Goal: Information Seeking & Learning: Learn about a topic

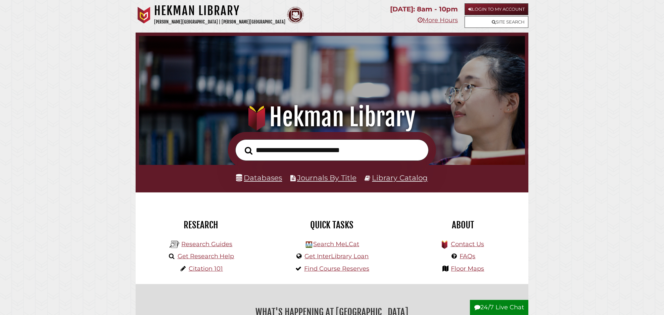
scroll to position [128, 383]
click at [265, 175] on link "Databases" at bounding box center [259, 177] width 46 height 9
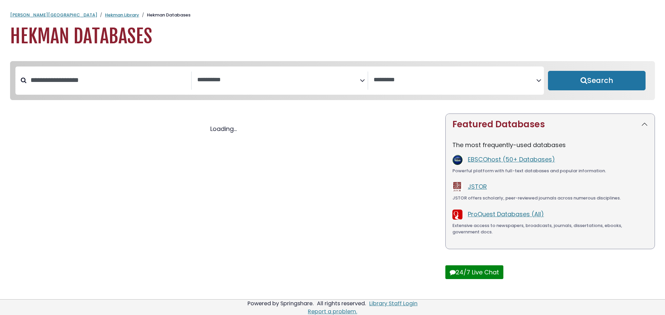
select select "Database Subject Filter"
select select "Database Vendors Filter"
select select "Database Subject Filter"
select select "Database Vendors Filter"
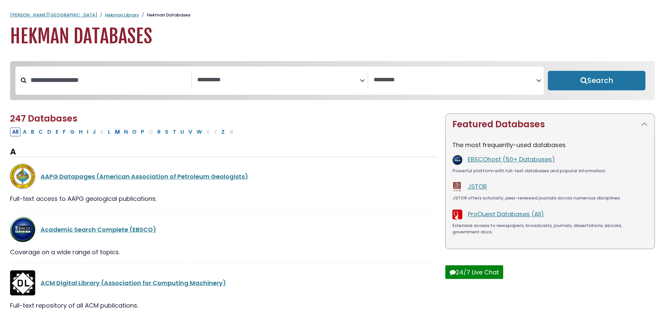
click at [118, 134] on button "M" at bounding box center [117, 132] width 9 height 9
select select "Database Subject Filter"
select select "Database Vendors Filter"
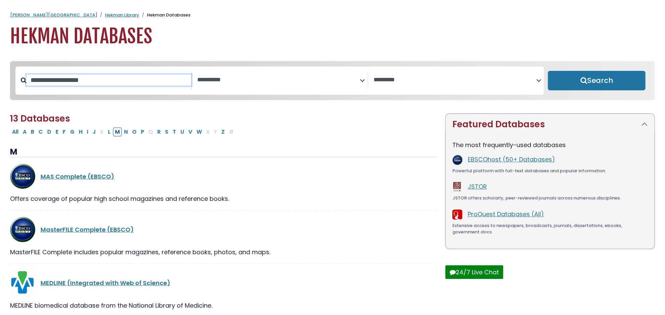
drag, startPoint x: 73, startPoint y: 85, endPoint x: 68, endPoint y: 83, distance: 5.7
click at [74, 85] on input "Search database by title or keyword" at bounding box center [109, 79] width 165 height 11
type input "***"
click at [548, 71] on button "Search" at bounding box center [597, 80] width 98 height 19
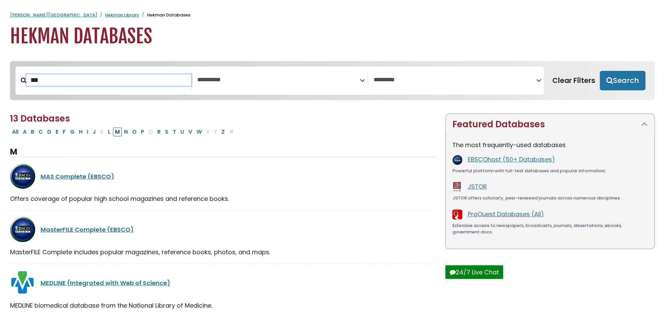
select select "Database Subject Filter"
select select "Database Vendors Filter"
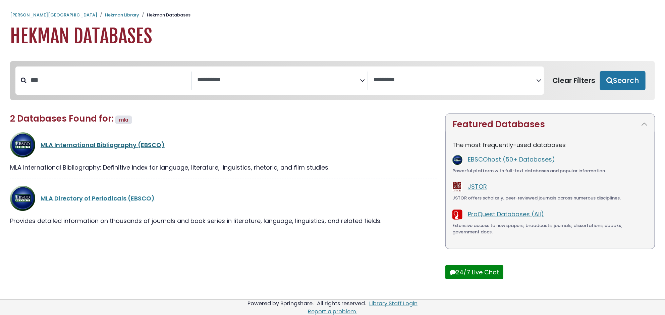
click at [90, 146] on link "MLA International Bibliography (EBSCO)" at bounding box center [103, 145] width 124 height 8
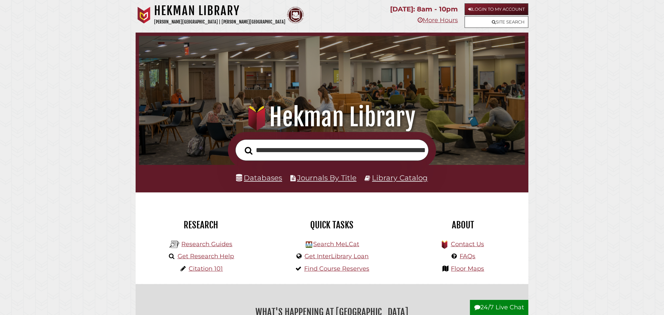
scroll to position [0, 74]
type input "**********"
click at [241, 144] on button "Search" at bounding box center [248, 150] width 14 height 12
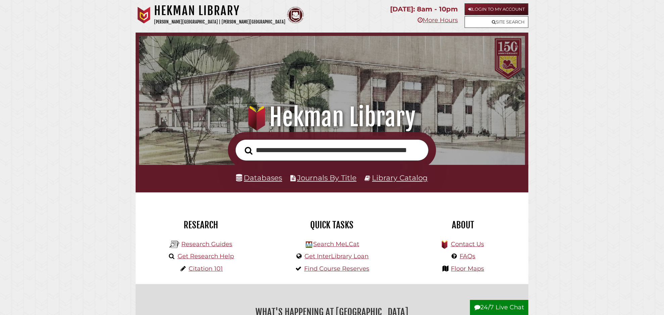
scroll to position [0, 37]
type input "**********"
click at [382, 179] on link "Library Catalog" at bounding box center [400, 177] width 56 height 9
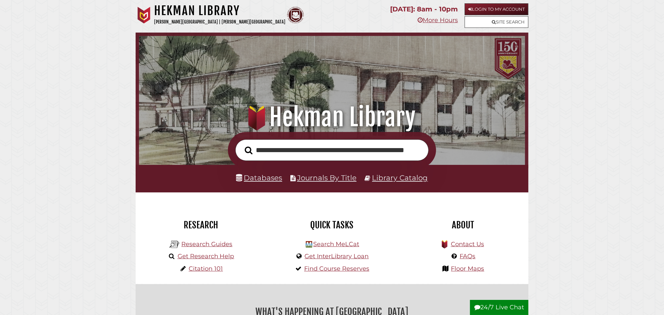
type input "**********"
click at [408, 178] on link "Library Catalog" at bounding box center [400, 177] width 56 height 9
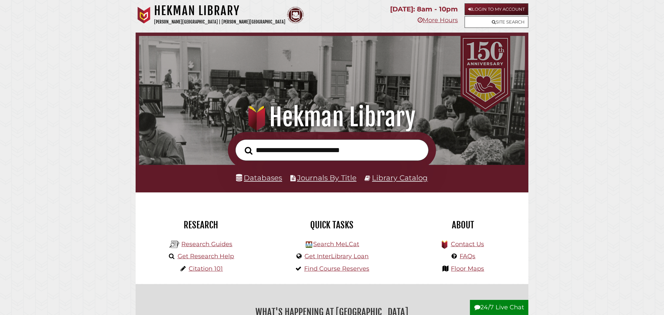
scroll to position [128, 383]
click at [268, 179] on link "Databases" at bounding box center [259, 177] width 46 height 9
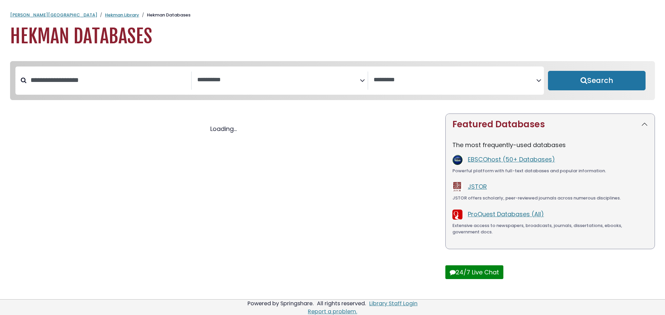
select select "Database Subject Filter"
select select "Database Vendors Filter"
select select "Database Subject Filter"
select select "Database Vendors Filter"
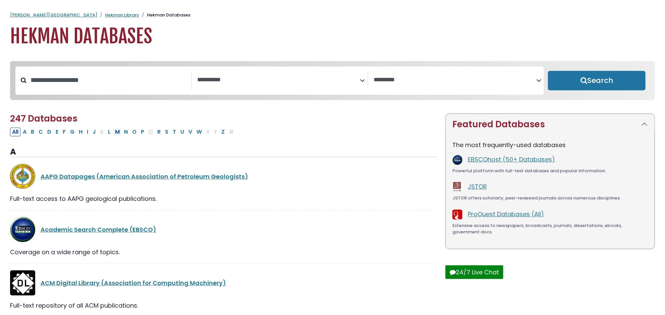
click at [119, 132] on button "M" at bounding box center [117, 132] width 9 height 9
select select "Database Subject Filter"
select select "Database Vendors Filter"
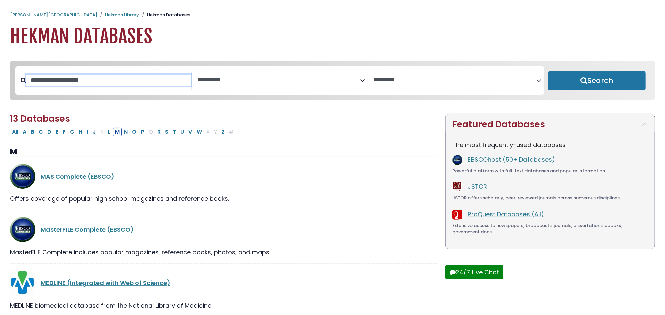
click at [70, 82] on input "Search database by title or keyword" at bounding box center [109, 79] width 165 height 11
type input "***"
click at [548, 71] on button "Search" at bounding box center [597, 80] width 98 height 19
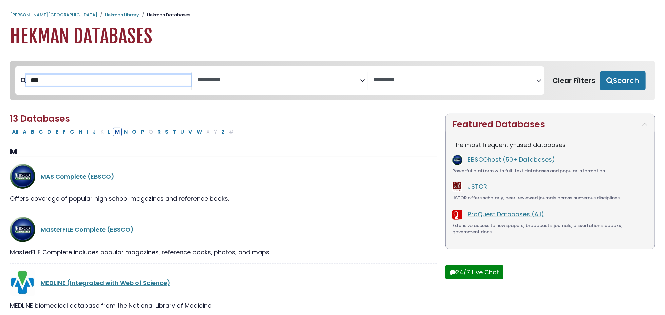
select select "Database Subject Filter"
select select "Database Vendors Filter"
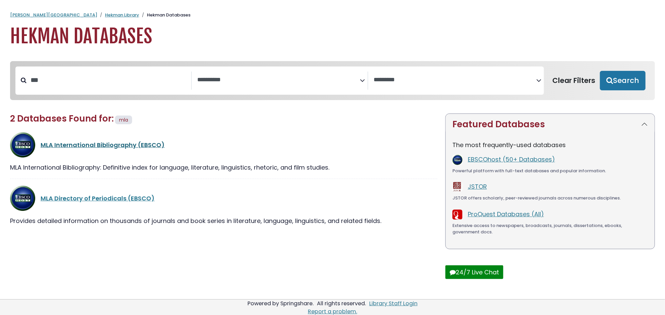
click at [77, 149] on link "MLA International Bibliography (EBSCO)" at bounding box center [103, 145] width 124 height 8
click at [79, 145] on link "MLA International Bibliography (EBSCO)" at bounding box center [103, 145] width 124 height 8
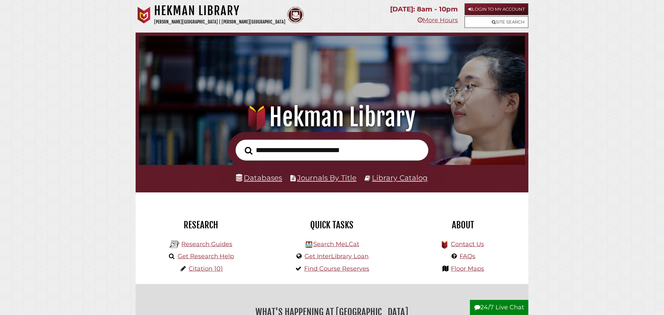
scroll to position [128, 383]
click at [277, 151] on input "text" at bounding box center [331, 150] width 193 height 22
type input "**********"
click at [241, 145] on button "Search" at bounding box center [248, 151] width 14 height 12
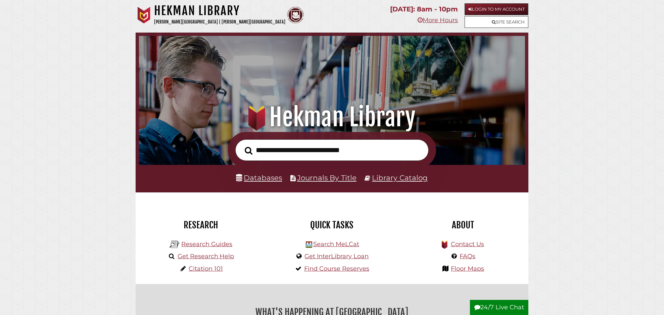
scroll to position [128, 383]
click at [276, 148] on input "text" at bounding box center [331, 150] width 193 height 22
type input "**********"
click at [241, 144] on button "Search" at bounding box center [248, 150] width 14 height 12
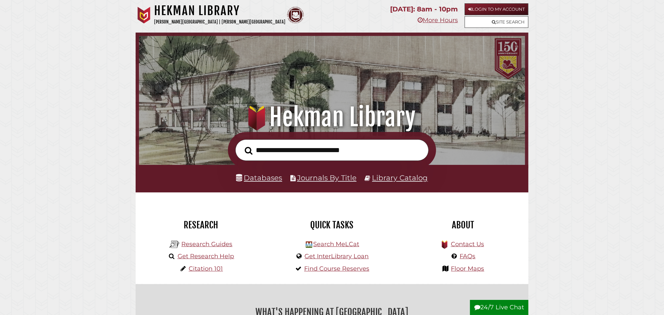
scroll to position [128, 383]
click at [259, 179] on link "Databases" at bounding box center [259, 177] width 46 height 9
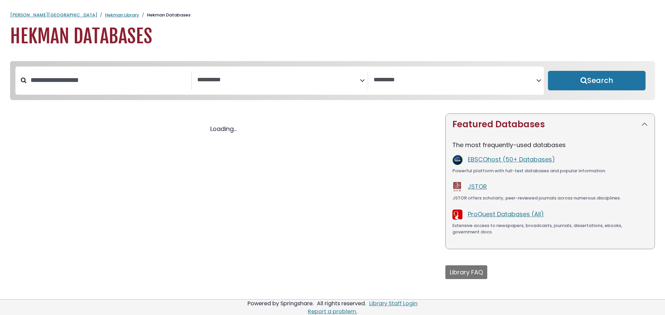
select select "Database Subject Filter"
select select "Database Vendors Filter"
select select "Database Subject Filter"
select select "Database Vendors Filter"
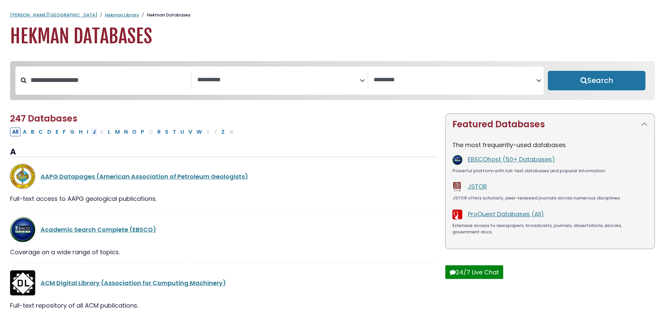
click at [95, 134] on button "J" at bounding box center [94, 132] width 7 height 9
select select "Database Subject Filter"
select select "Database Vendors Filter"
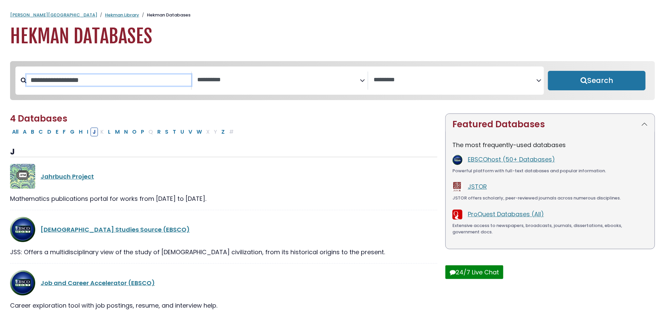
click at [58, 81] on input "Search database by title or keyword" at bounding box center [109, 79] width 165 height 11
type input "*****"
click at [548, 71] on button "Search" at bounding box center [597, 80] width 98 height 19
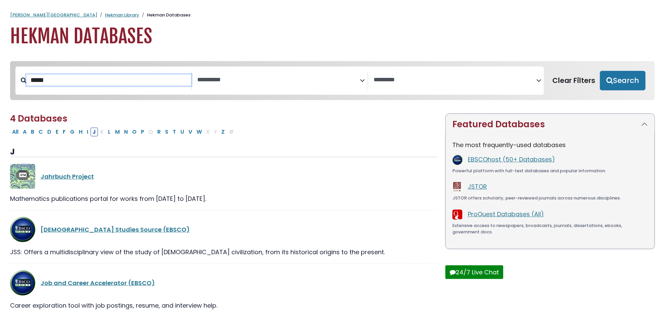
select select "Database Subject Filter"
select select "Database Vendors Filter"
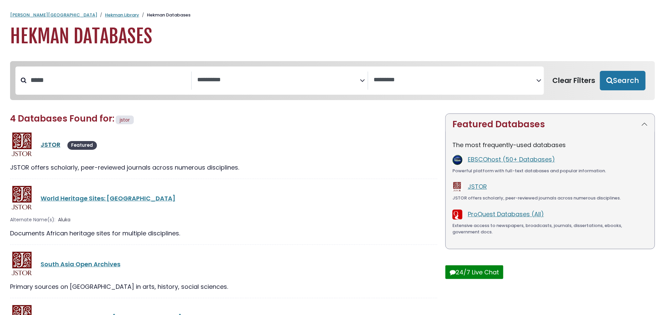
click at [49, 145] on link "JSTOR" at bounding box center [51, 144] width 20 height 8
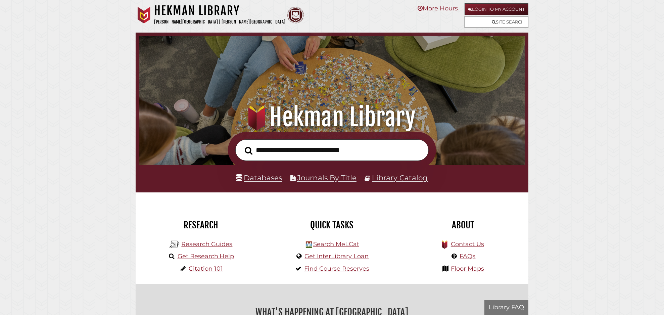
scroll to position [128, 383]
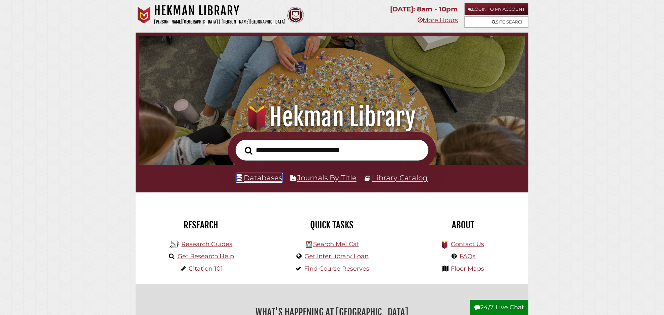
click at [261, 177] on link "Databases" at bounding box center [259, 177] width 46 height 9
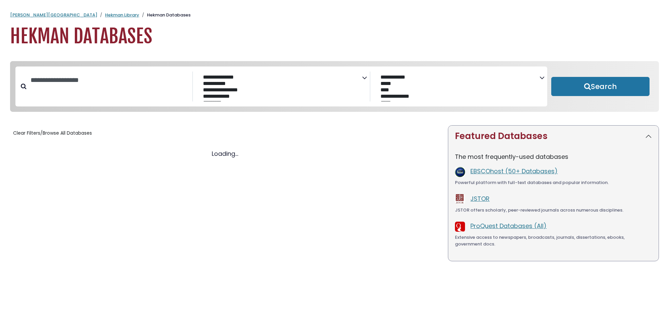
select select "Database Subject Filter"
select select "Database Vendors Filter"
select select "Database Subject Filter"
select select "Database Vendors Filter"
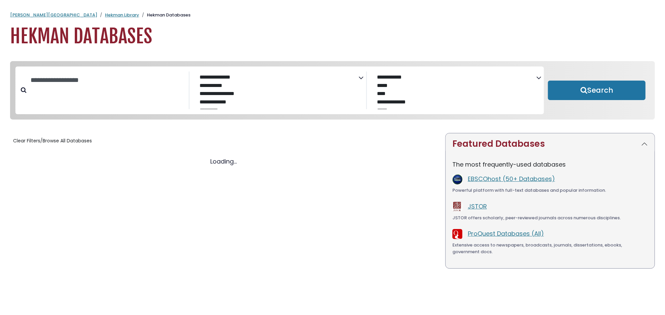
select select "Database Subject Filter"
select select "Database Vendors Filter"
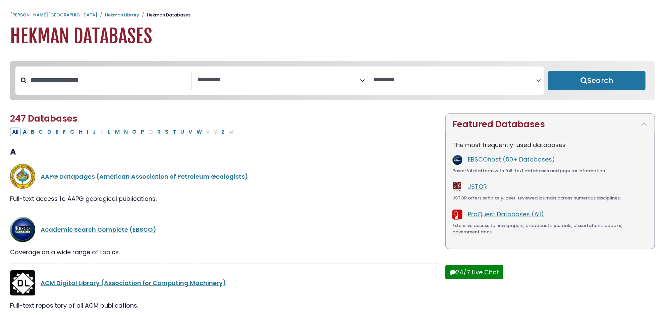
click at [26, 134] on button "A" at bounding box center [25, 132] width 8 height 9
select select "Database Subject Filter"
select select "Database Vendors Filter"
click at [55, 83] on input "Search database by title or keyword" at bounding box center [109, 79] width 165 height 11
type input "****"
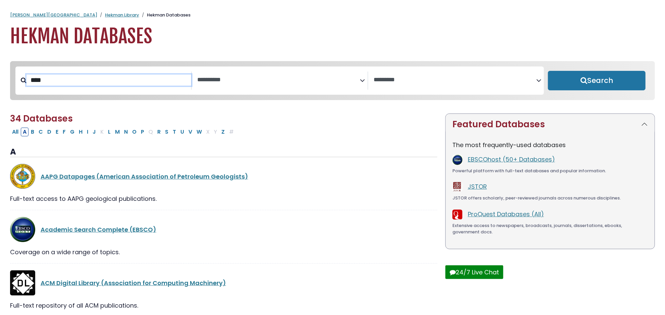
click at [548, 71] on button "Search" at bounding box center [597, 80] width 98 height 19
select select "Database Subject Filter"
select select "Database Vendors Filter"
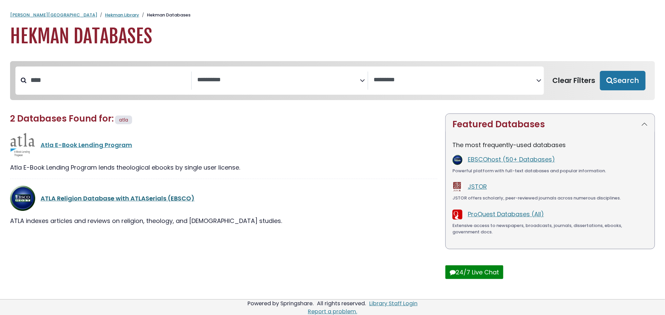
click at [100, 200] on link "ATLA Religion Database with ATLASerials (EBSCO)" at bounding box center [118, 198] width 154 height 8
